Goal: Find specific page/section: Find specific page/section

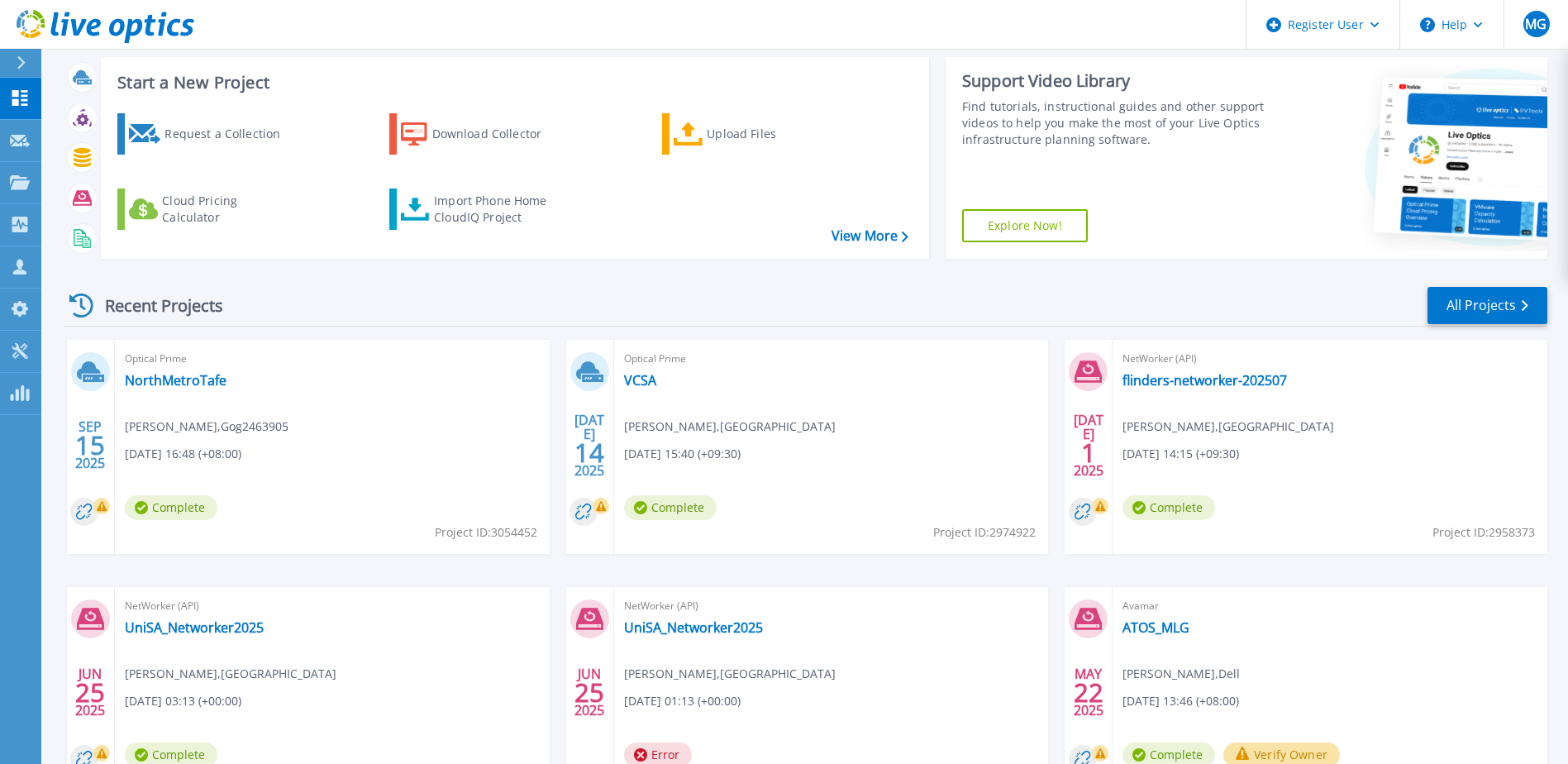
scroll to position [87, 0]
click at [1493, 299] on link "All Projects" at bounding box center [1488, 306] width 120 height 37
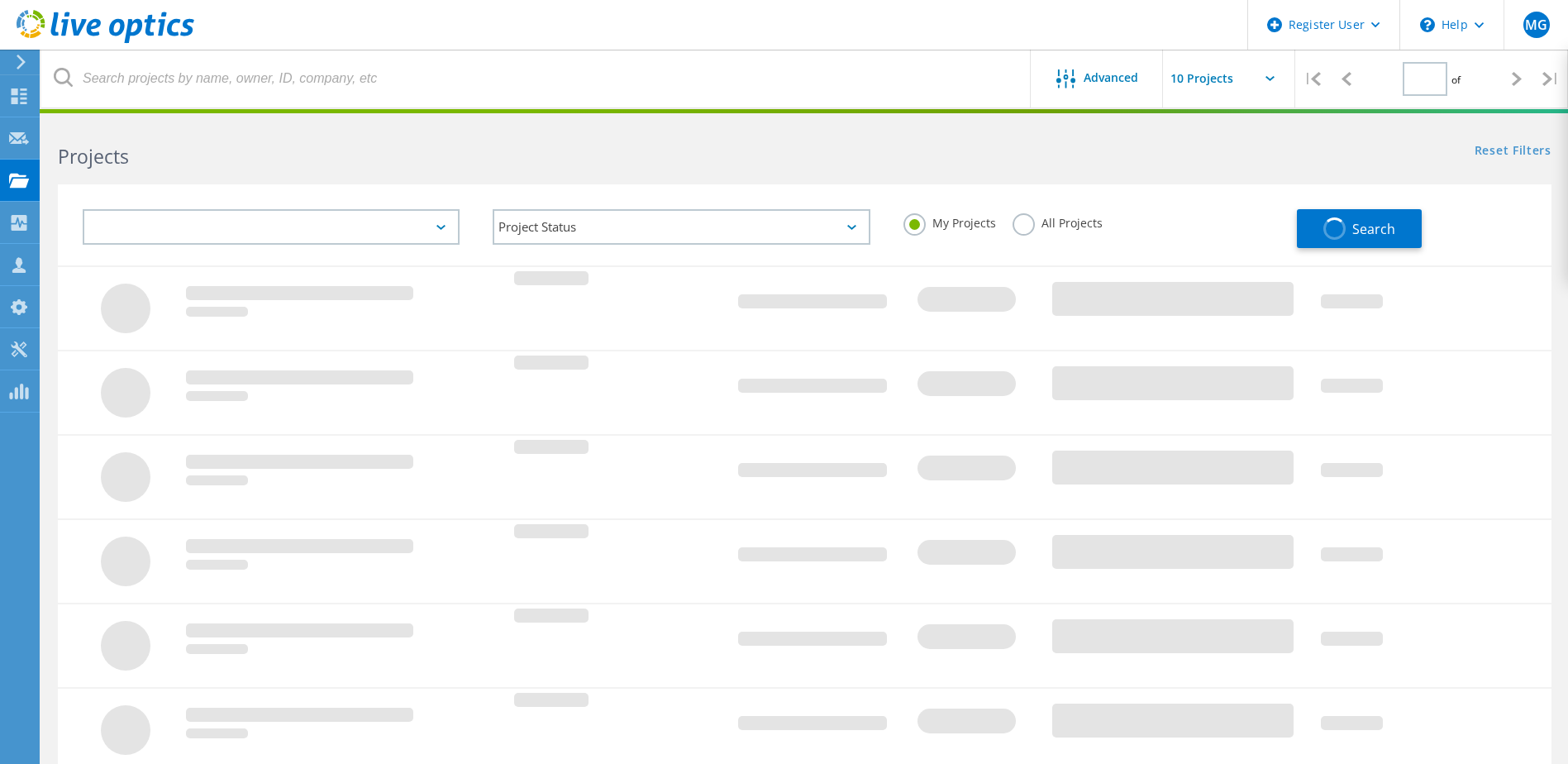
type input "1"
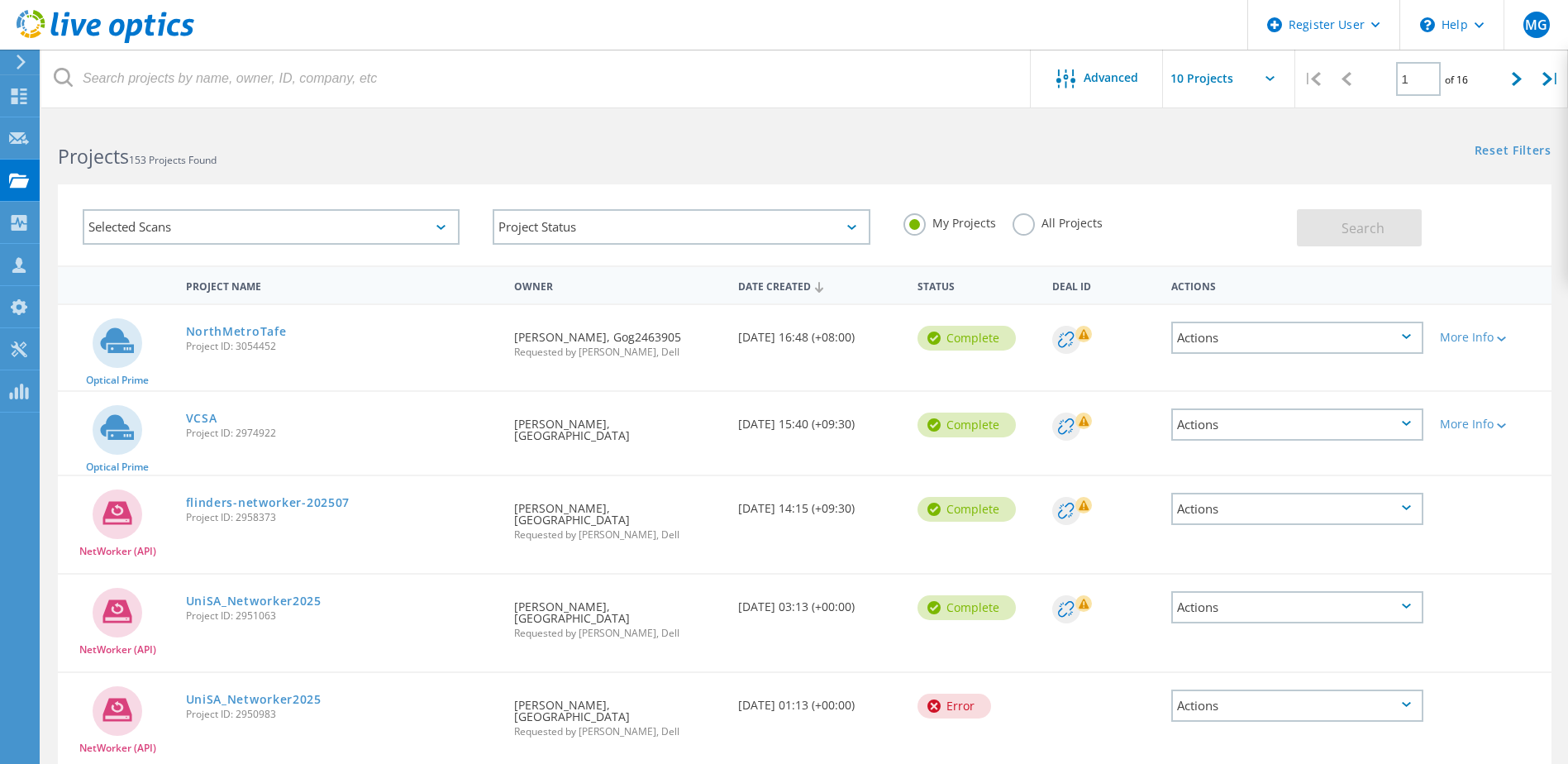
click at [1271, 79] on icon at bounding box center [1270, 78] width 9 height 5
click at [1248, 72] on input "text" at bounding box center [1246, 78] width 166 height 58
click at [1239, 206] on div "Show 40 Projects" at bounding box center [1246, 204] width 164 height 27
type input "Show 40 Projects"
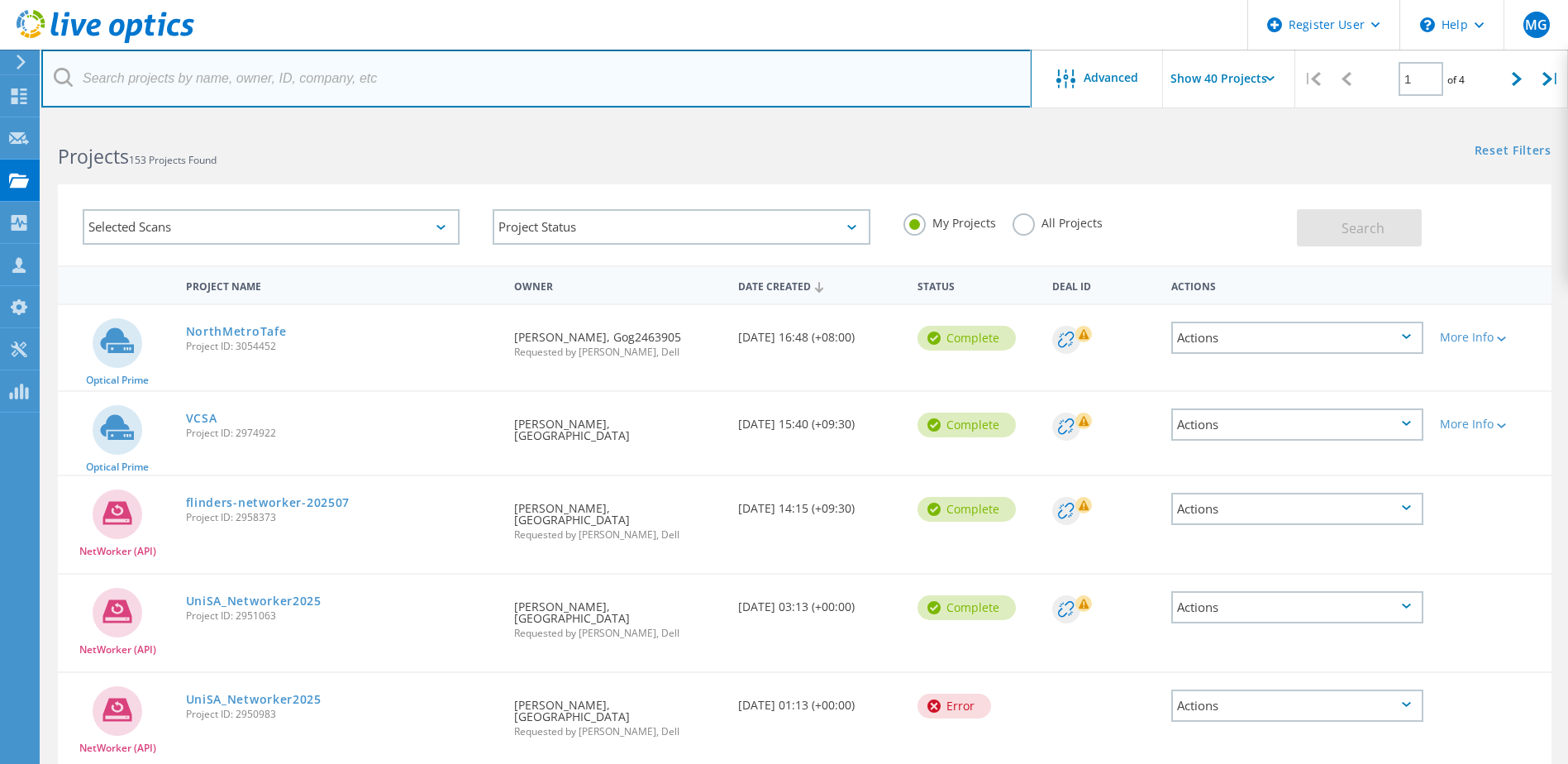
click at [514, 89] on input "text" at bounding box center [536, 78] width 990 height 58
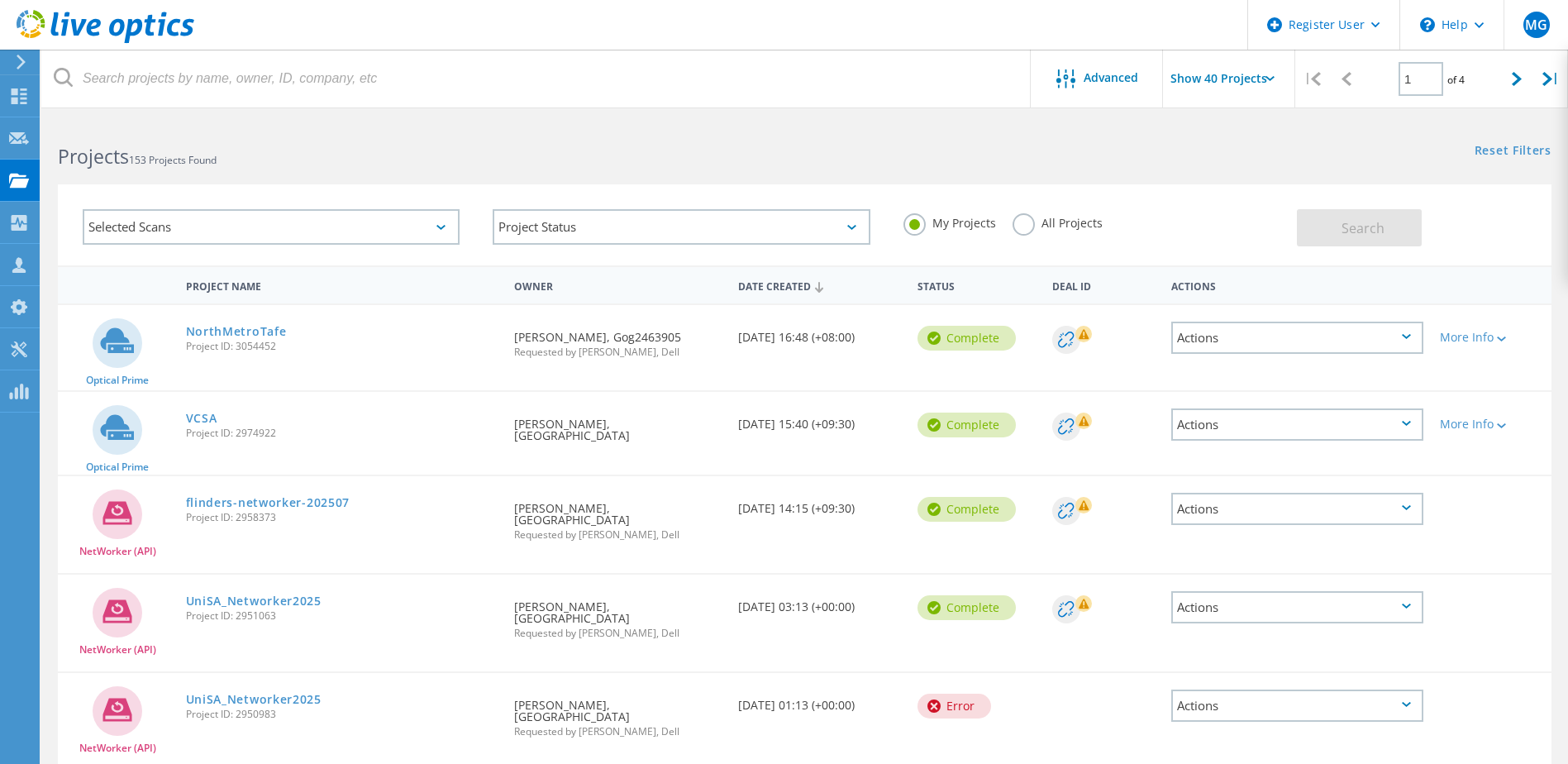
click at [588, 347] on span "Requested by [PERSON_NAME], Dell" at bounding box center [618, 351] width 207 height 10
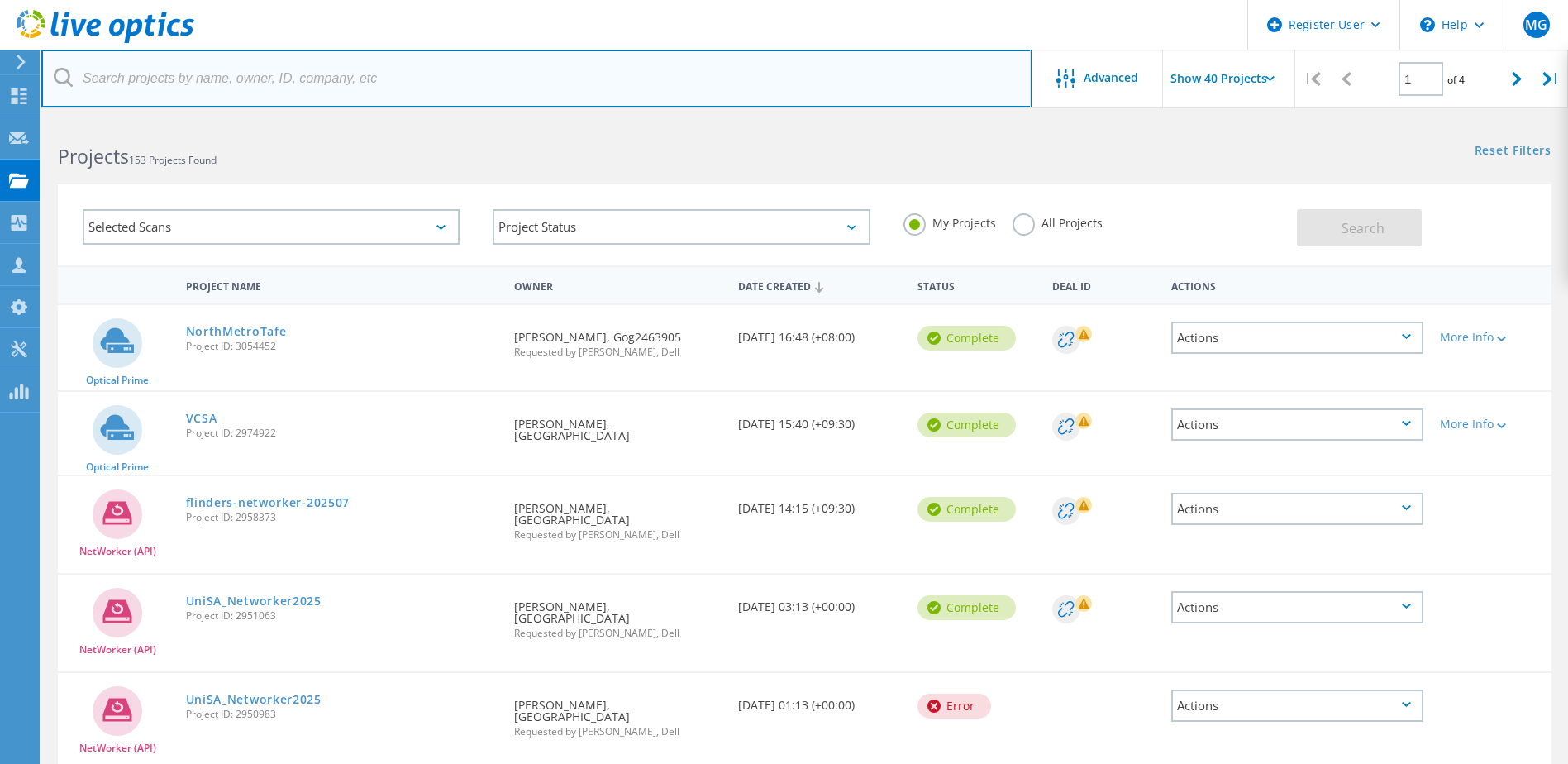
click at [223, 89] on input "text" at bounding box center [536, 78] width 990 height 58
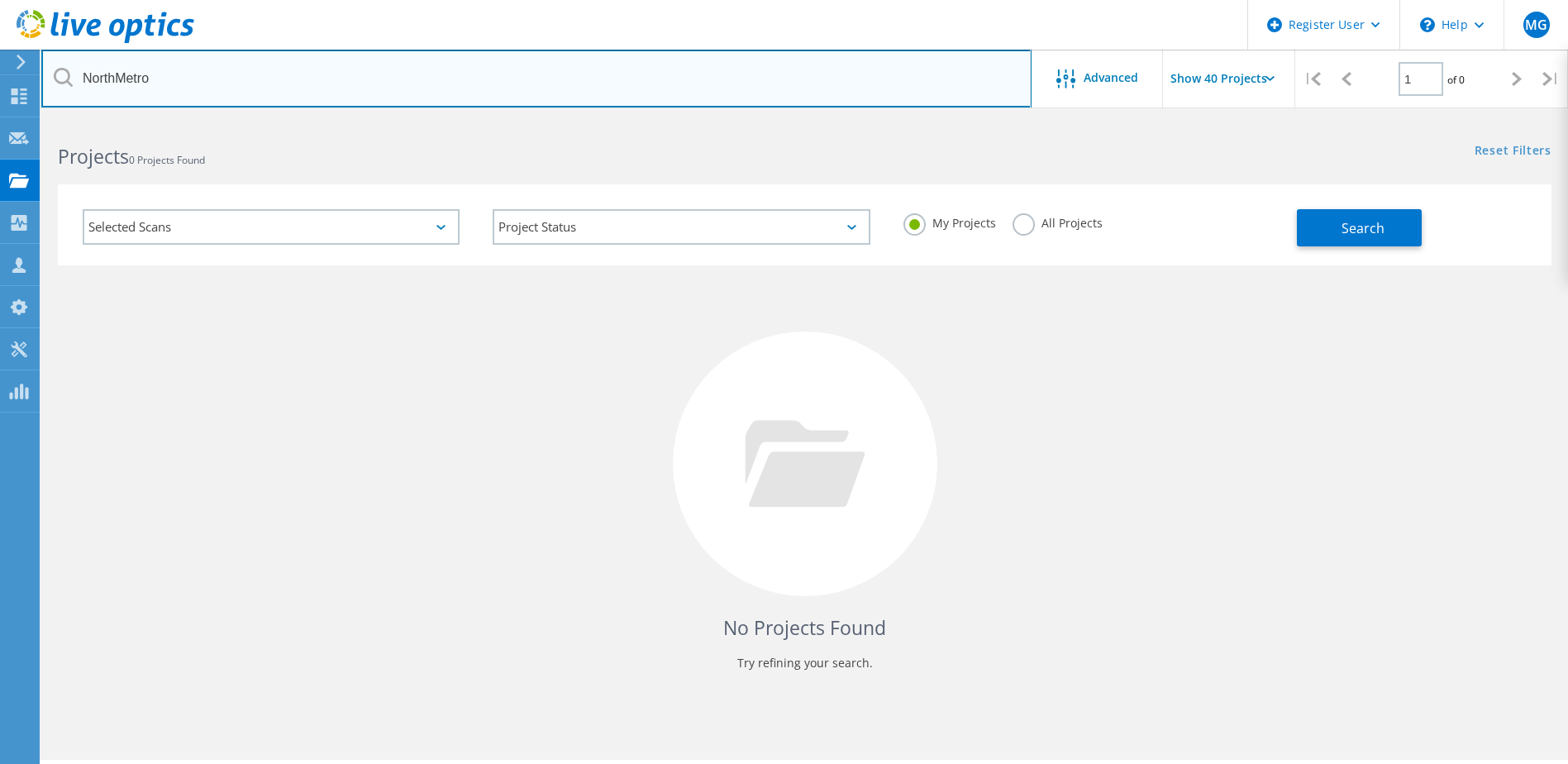
type input "NorthMetro"
